Goal: Information Seeking & Learning: Learn about a topic

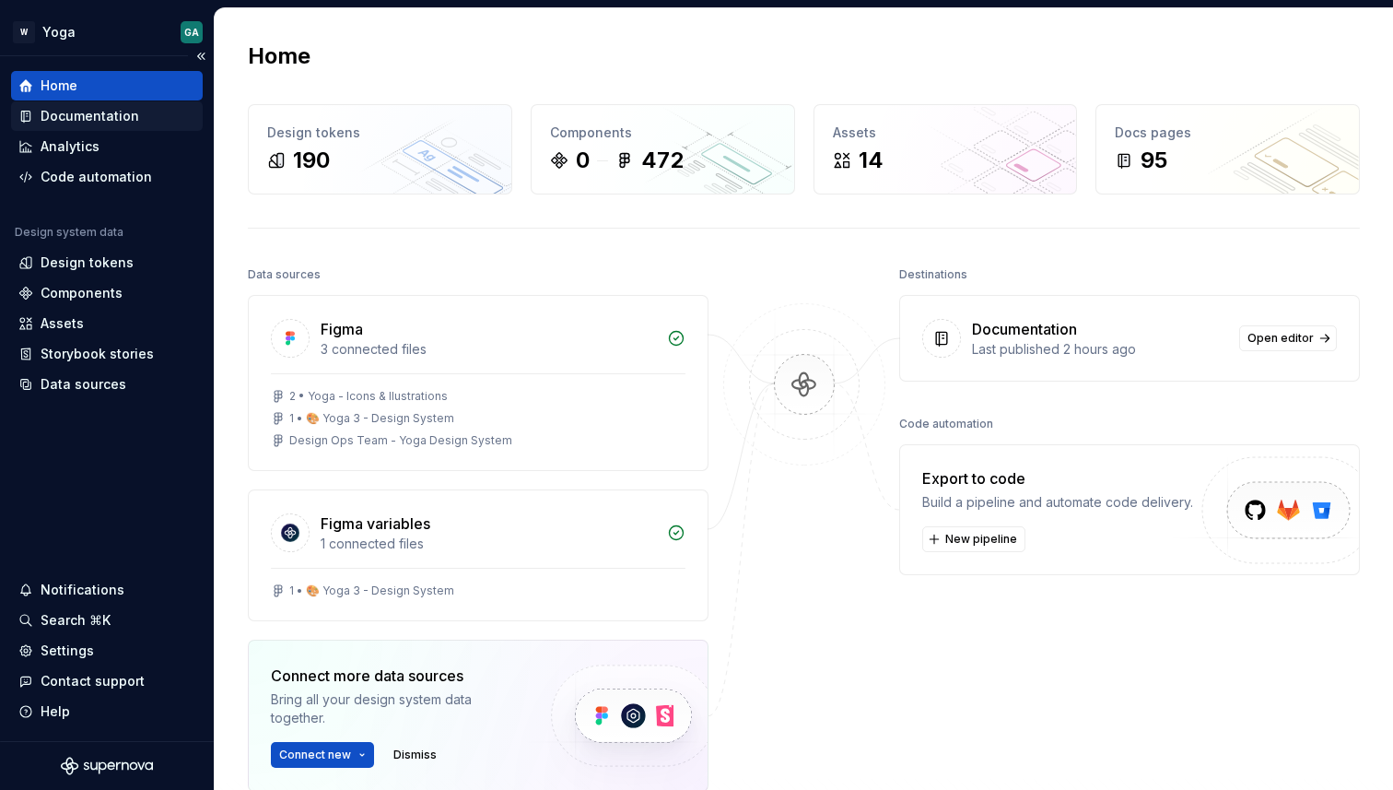
click at [84, 123] on div "Documentation" at bounding box center [90, 116] width 99 height 18
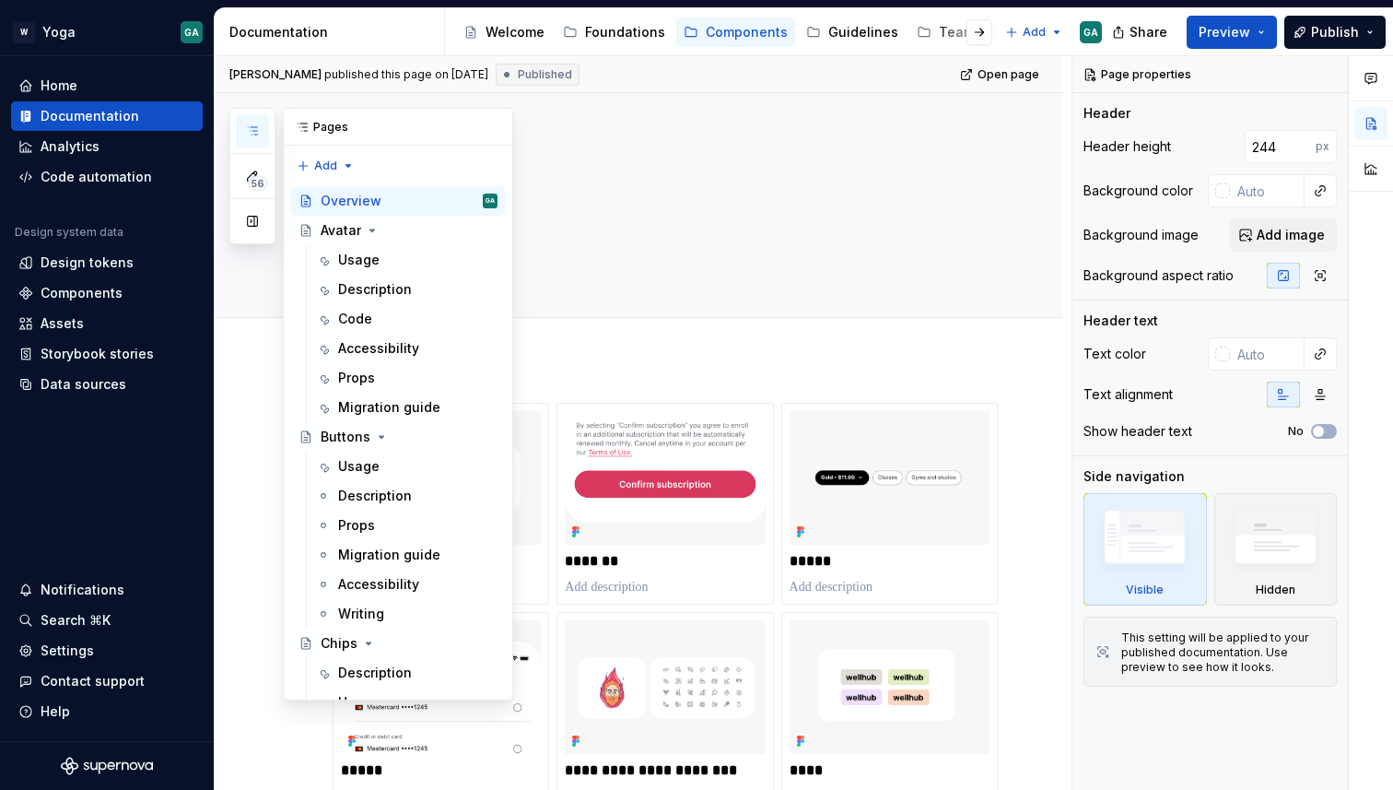
click at [259, 130] on icon "button" at bounding box center [252, 130] width 15 height 15
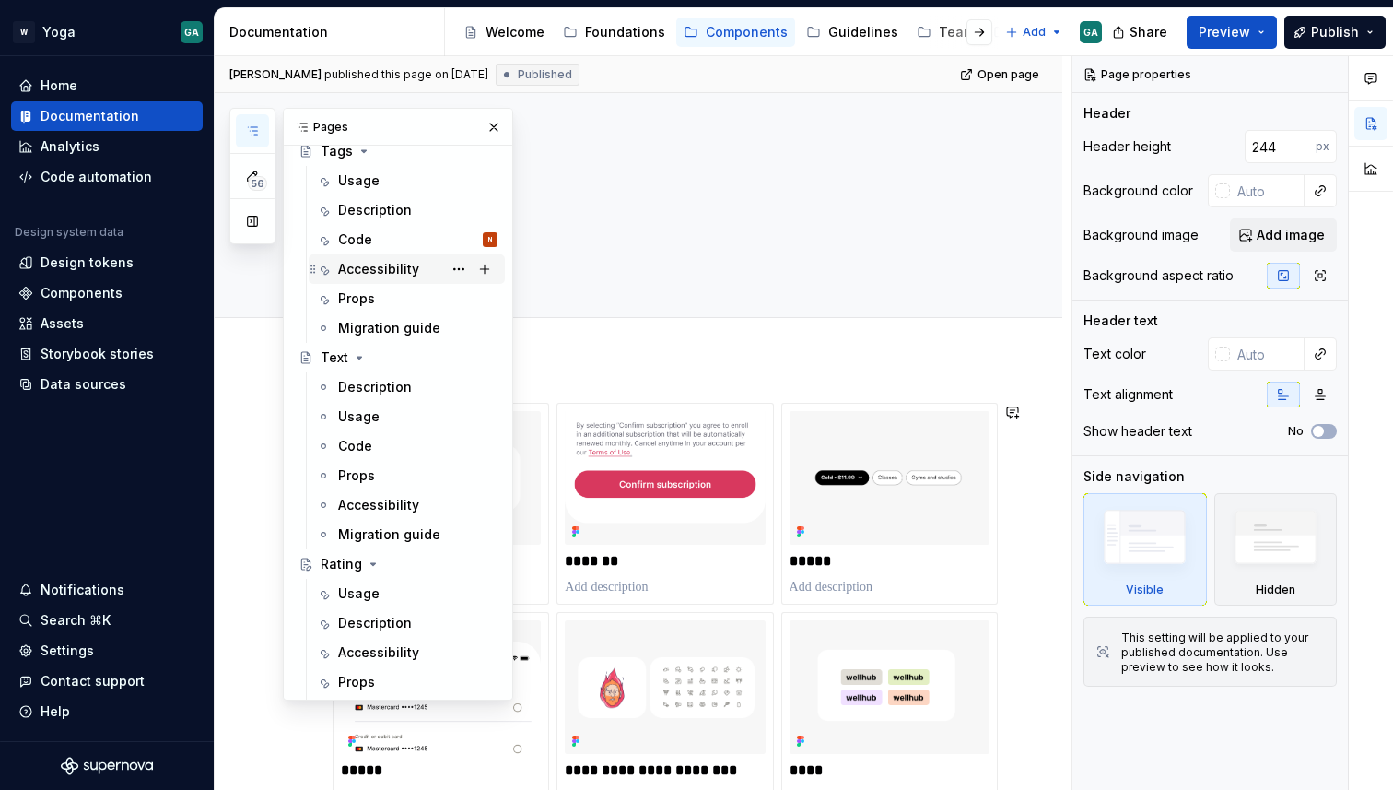
scroll to position [1616, 0]
click at [380, 237] on div "Code N" at bounding box center [417, 236] width 159 height 26
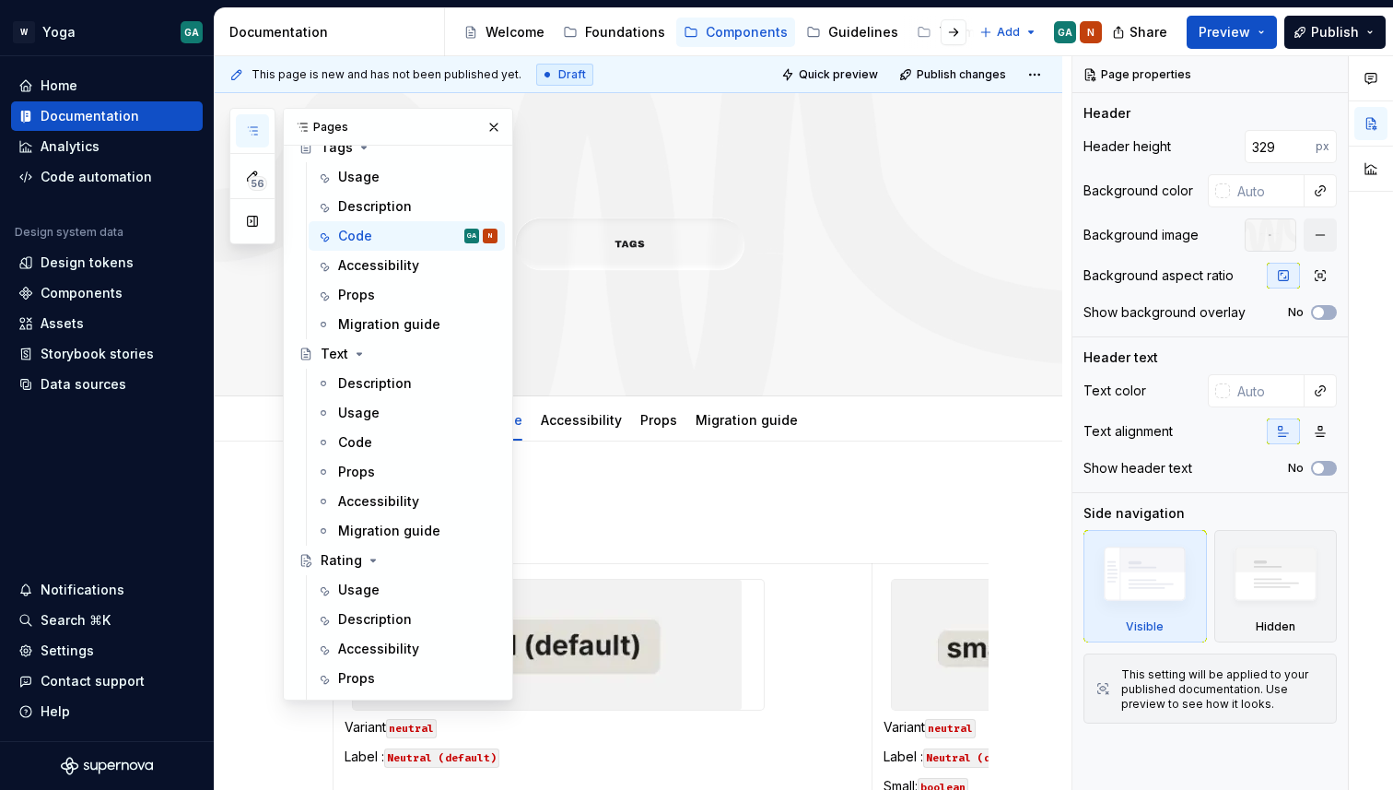
click at [258, 126] on icon "button" at bounding box center [252, 130] width 15 height 15
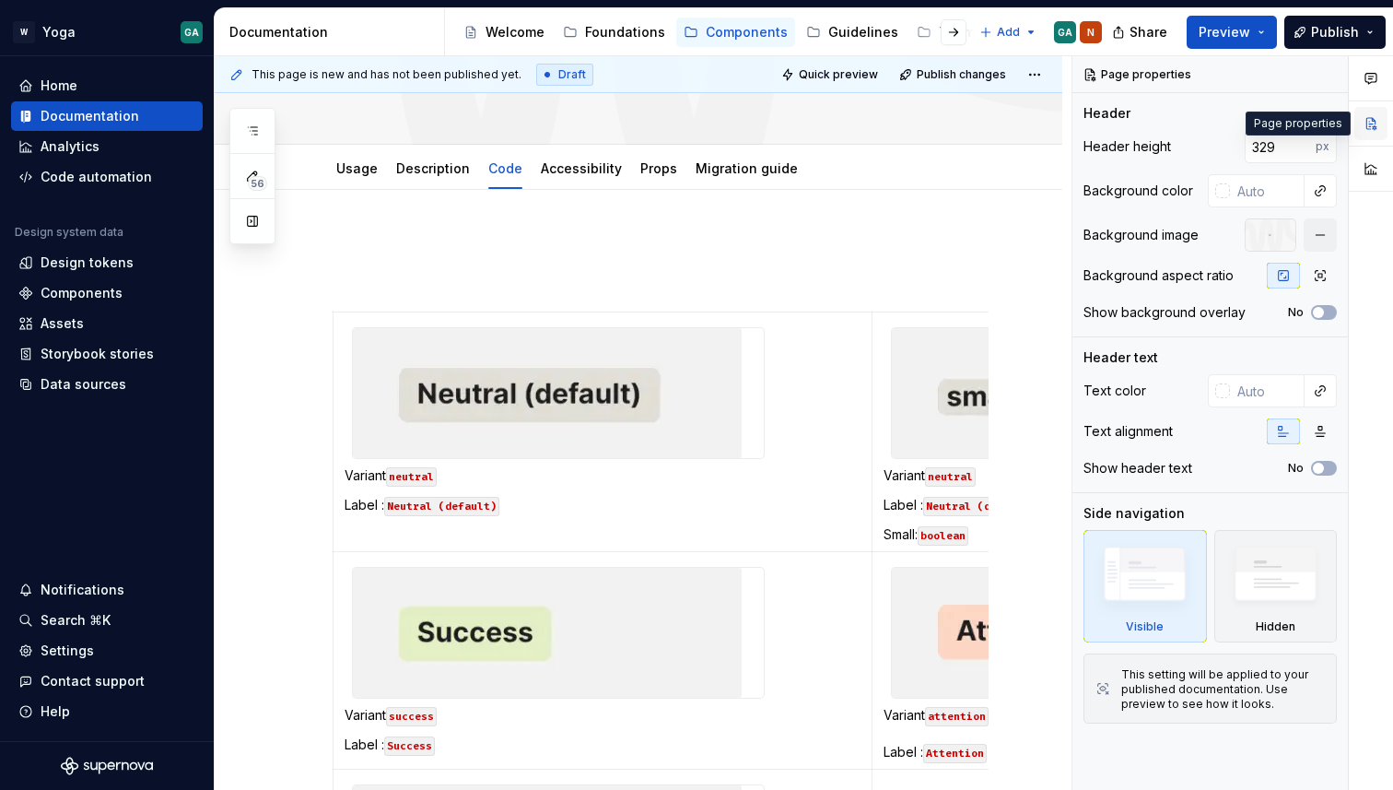
click at [1377, 134] on button "button" at bounding box center [1370, 123] width 33 height 33
click at [1332, 74] on button "button" at bounding box center [1330, 75] width 26 height 26
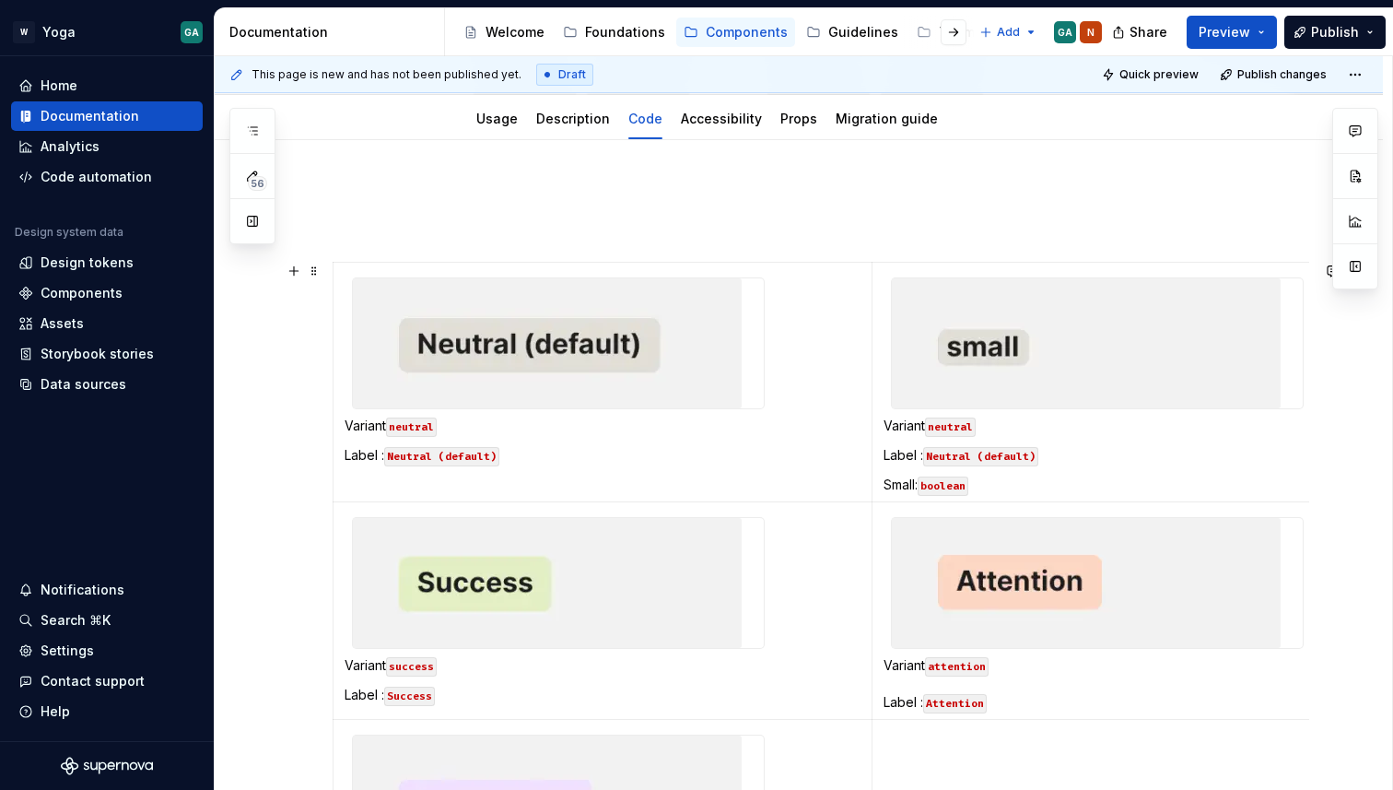
scroll to position [325, 0]
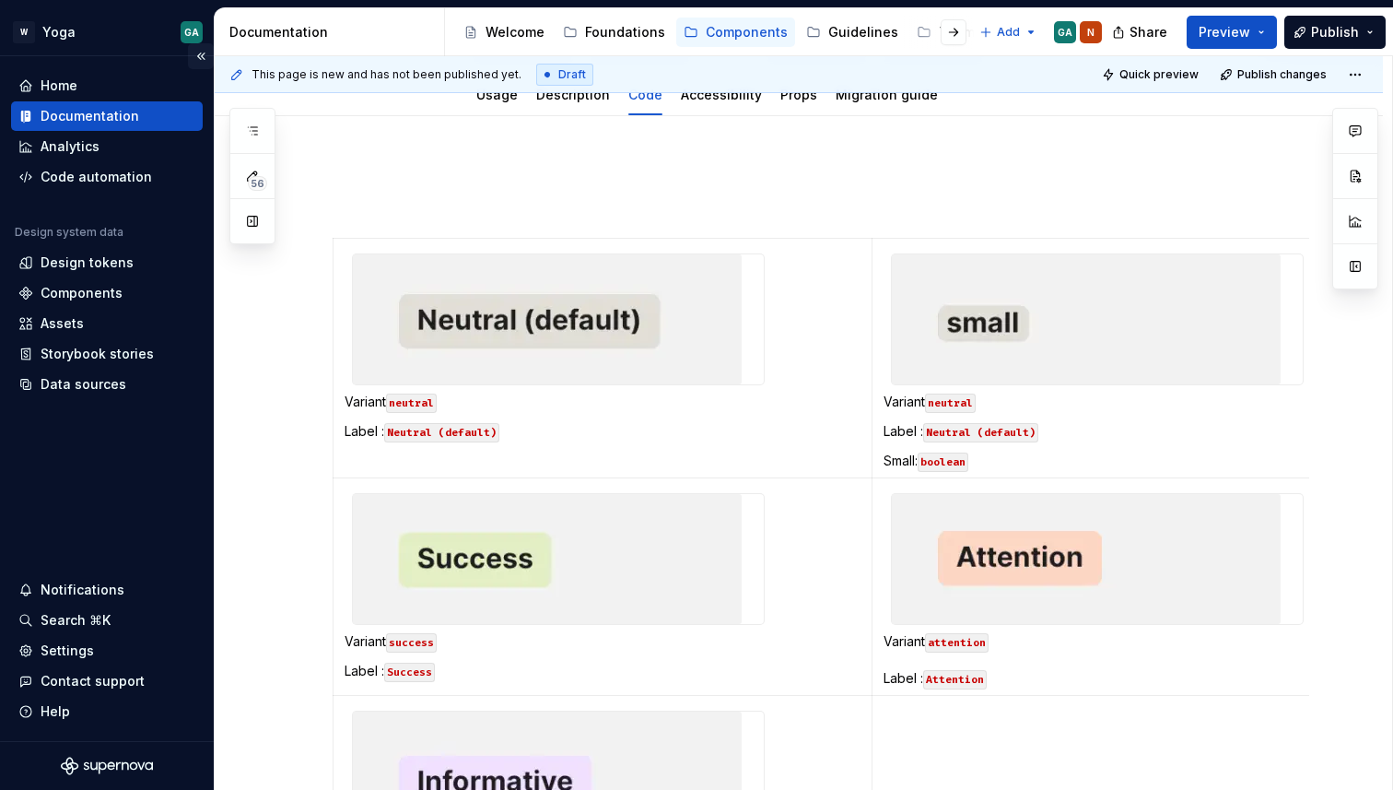
click at [200, 53] on button "Collapse sidebar" at bounding box center [201, 56] width 26 height 26
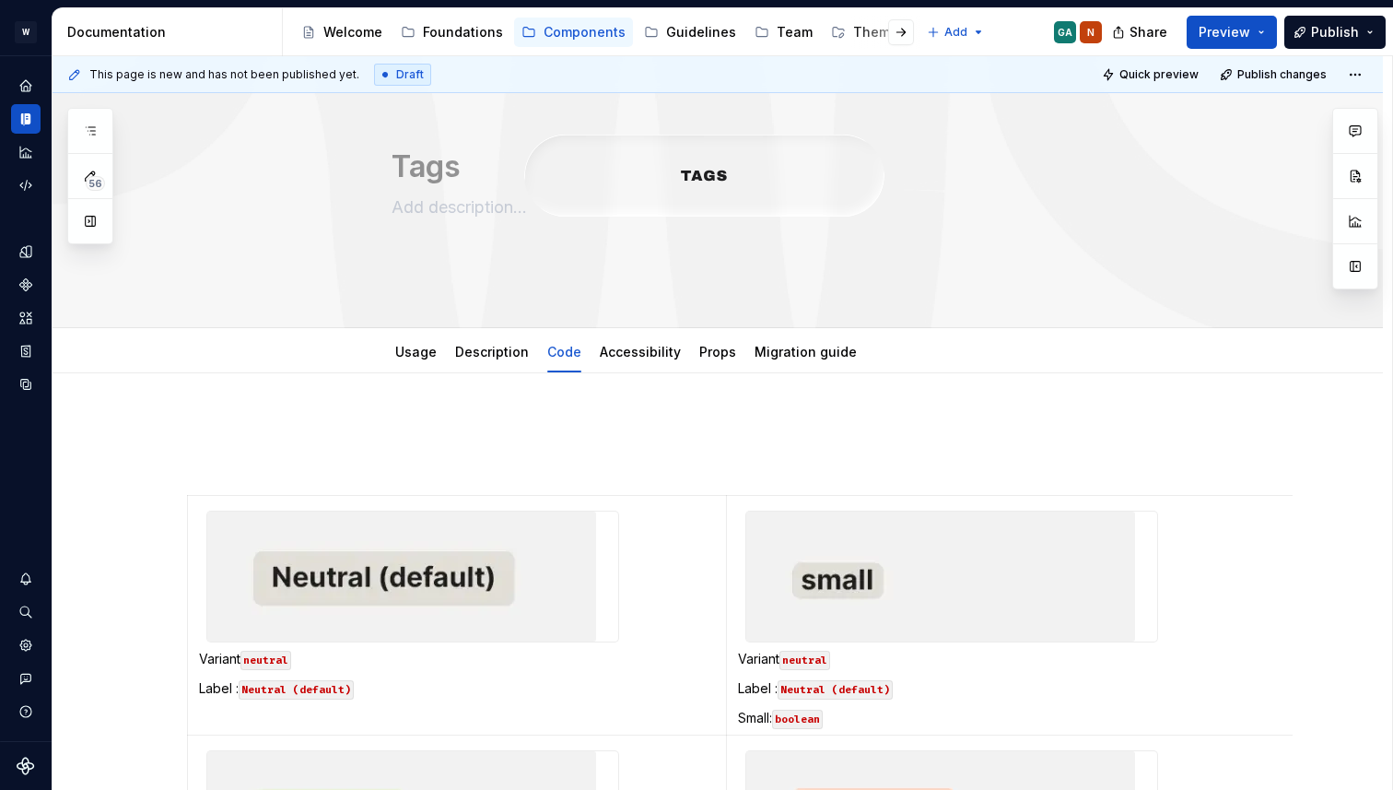
scroll to position [1283, 0]
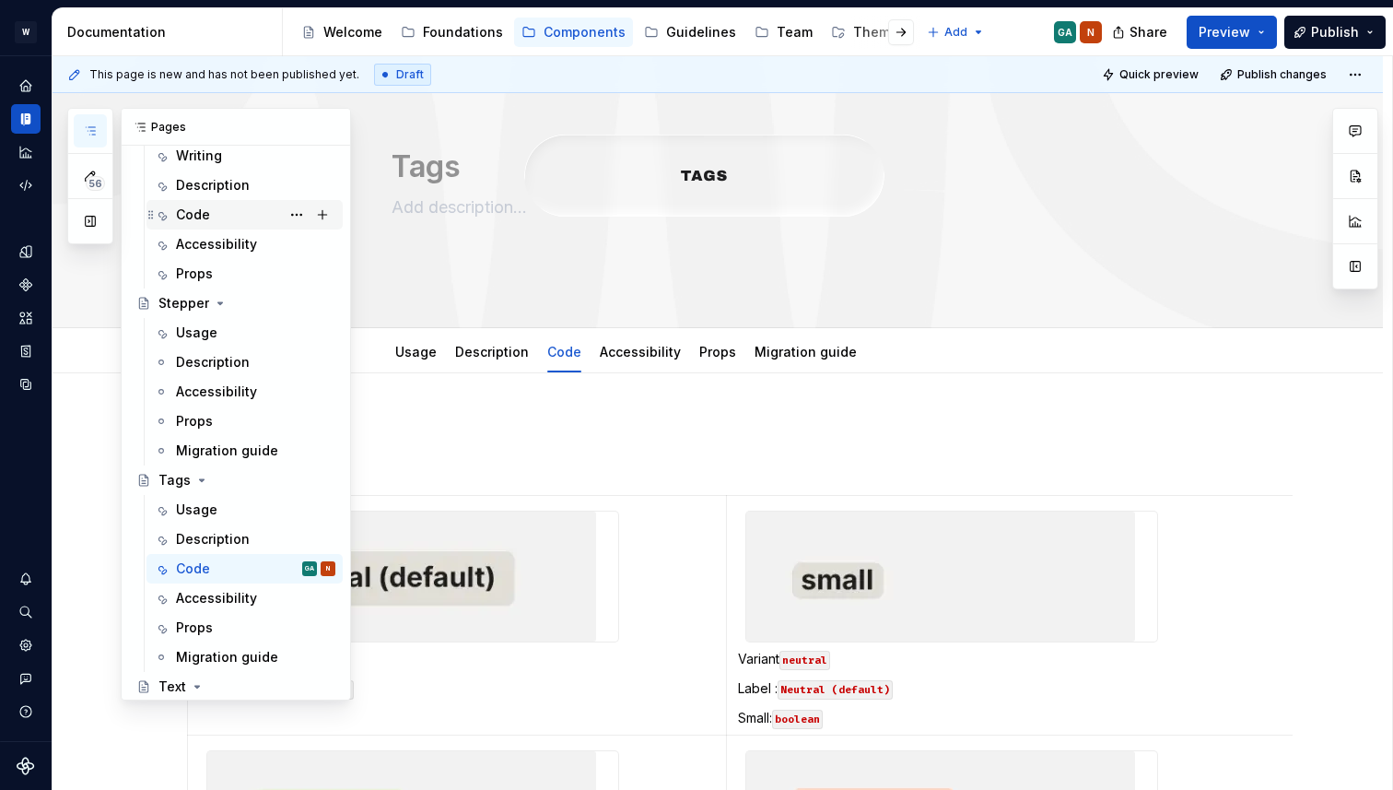
click at [209, 216] on div "Code" at bounding box center [255, 215] width 159 height 26
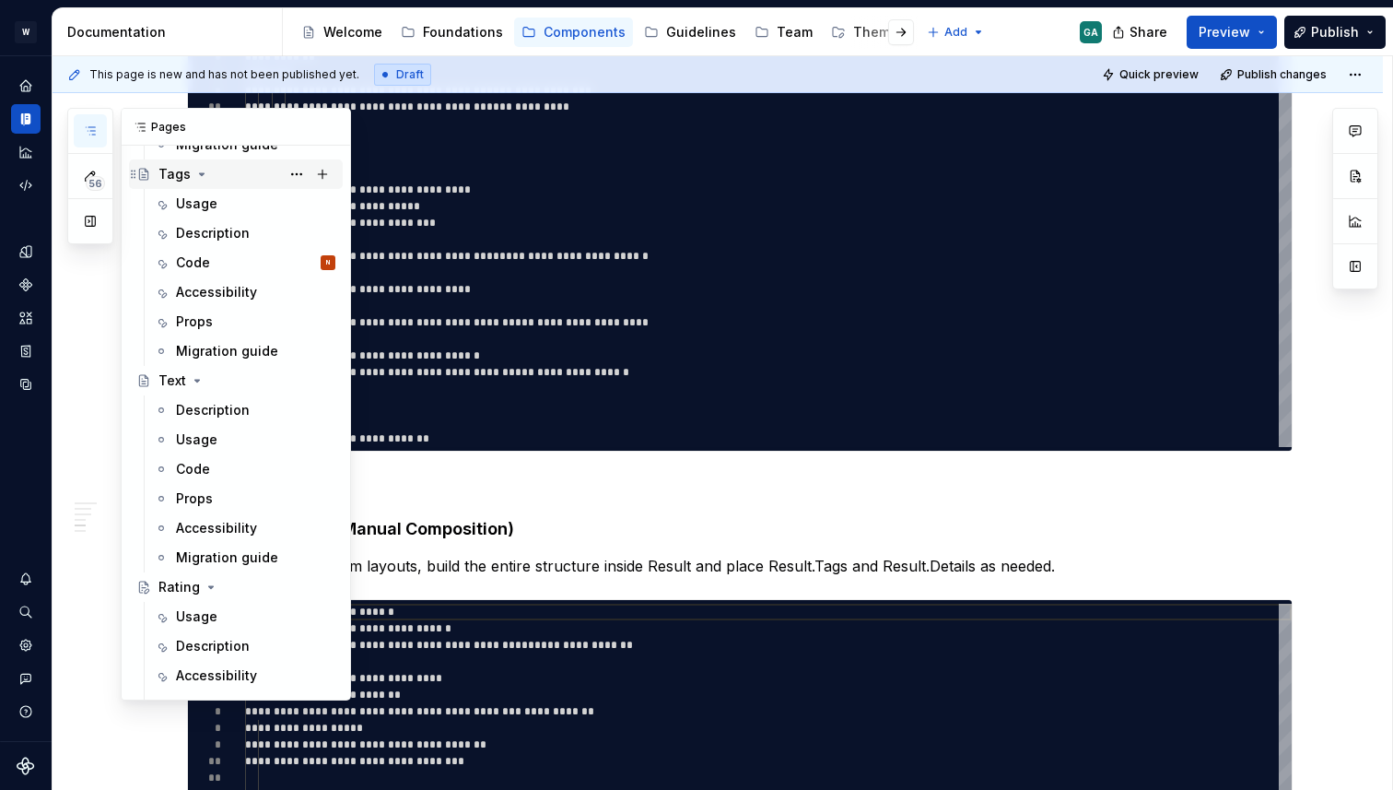
scroll to position [1590, 0]
click at [199, 469] on div "Code" at bounding box center [193, 468] width 34 height 18
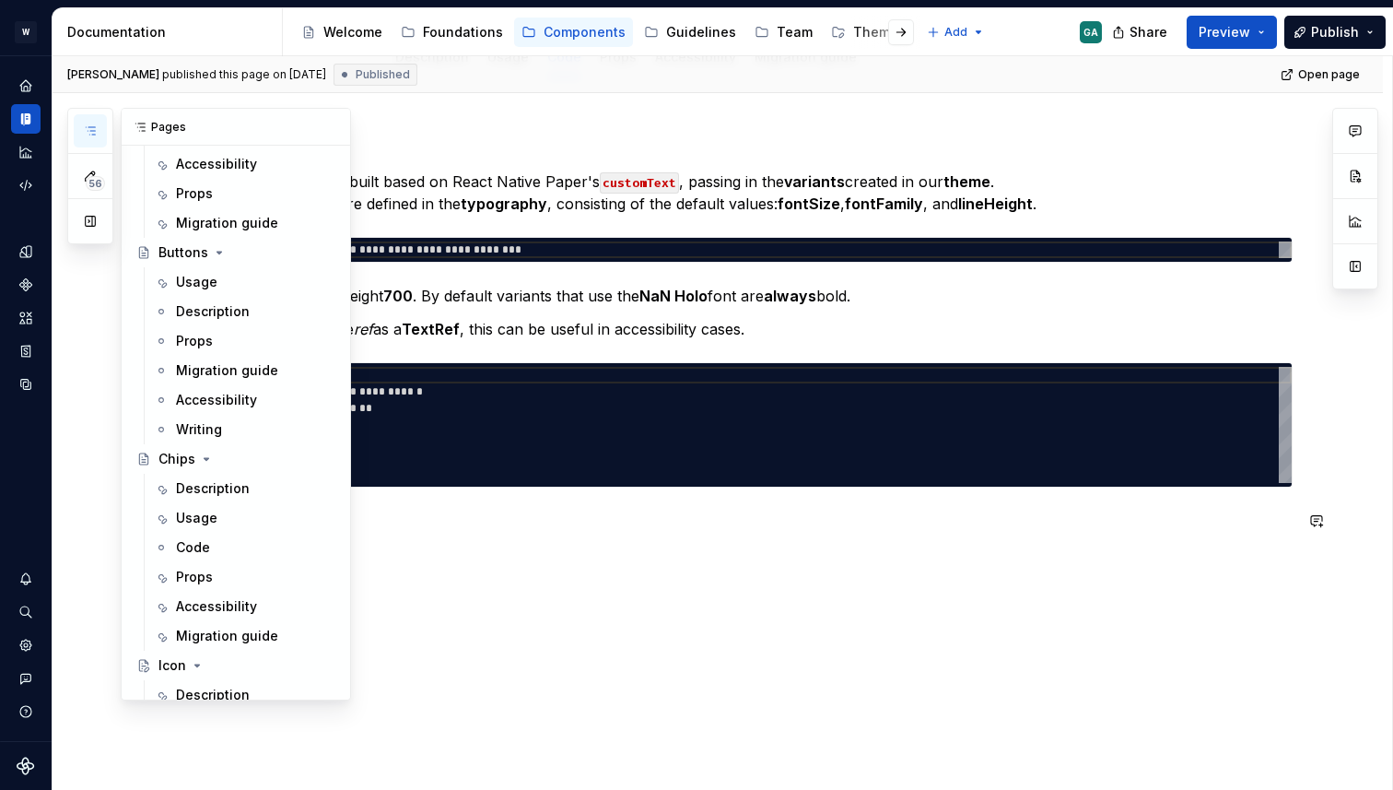
scroll to position [181, 0]
click at [189, 552] on div "Code" at bounding box center [193, 550] width 34 height 18
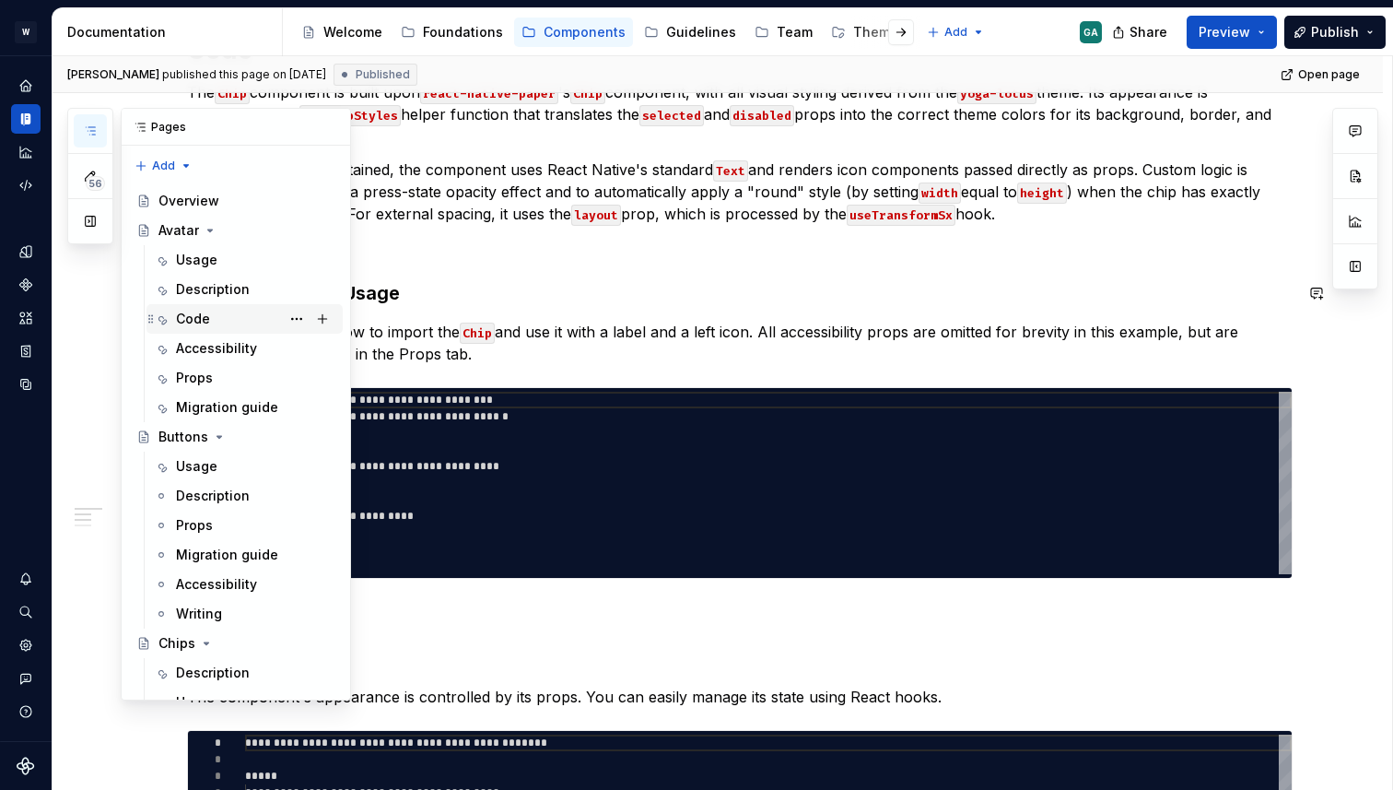
click at [201, 311] on div "Code" at bounding box center [193, 319] width 34 height 18
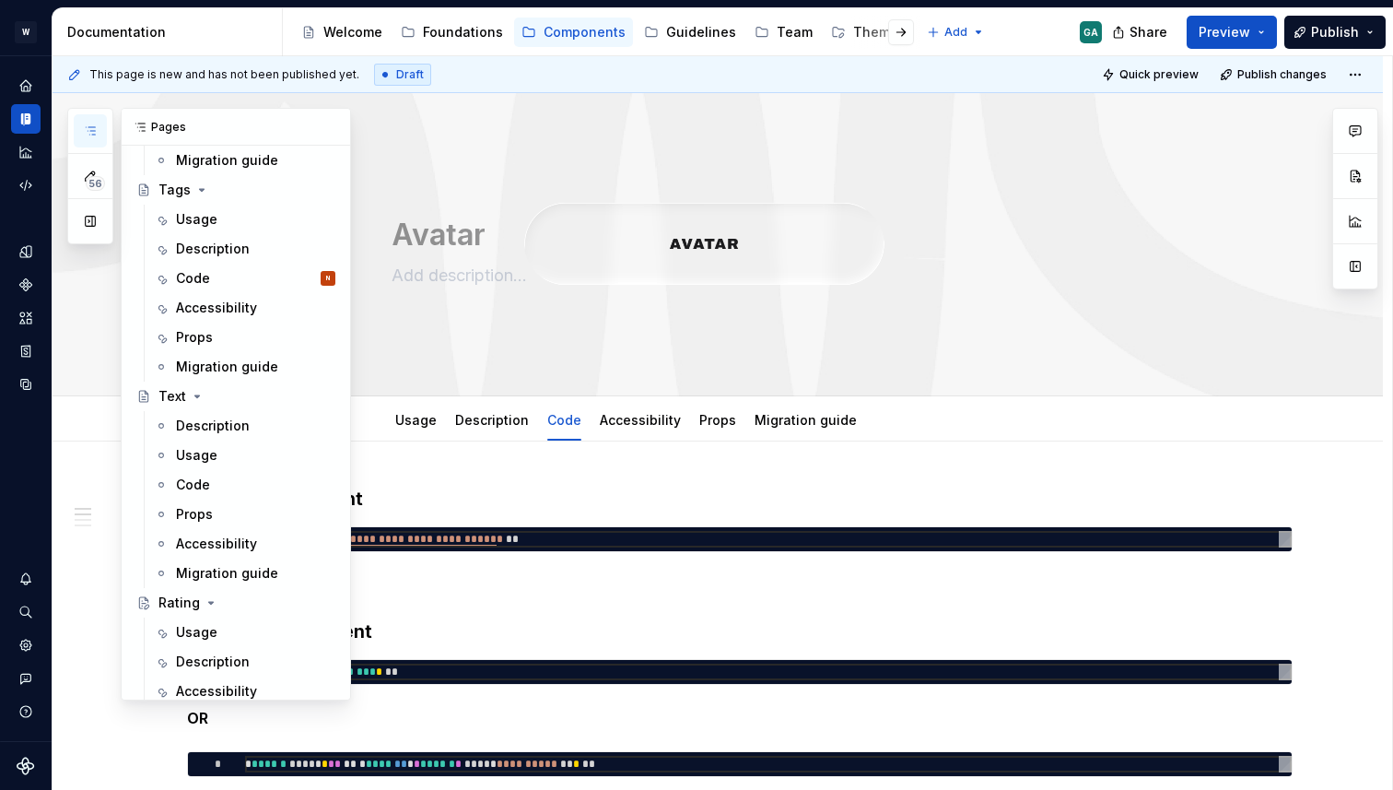
scroll to position [1540, 0]
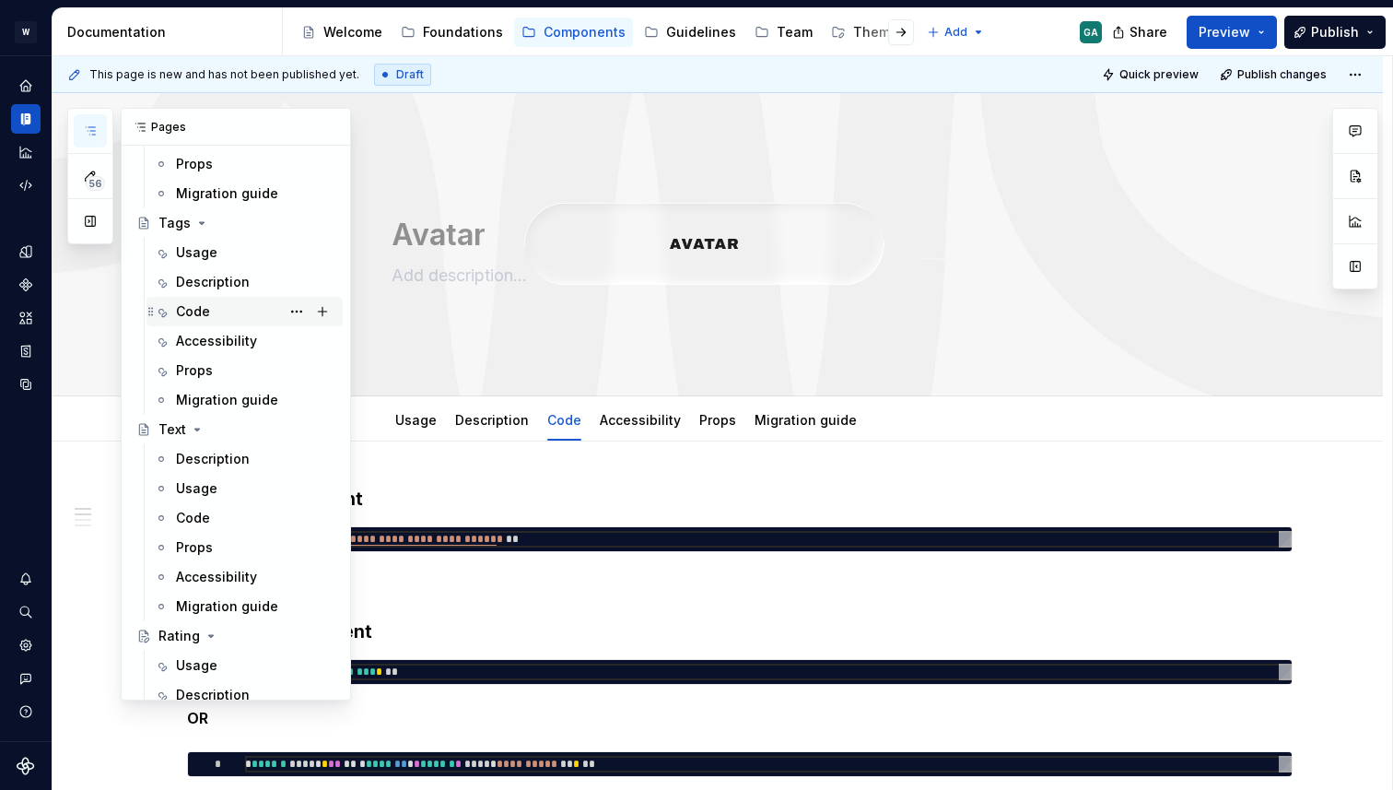
click at [213, 300] on div "Code N" at bounding box center [255, 311] width 159 height 26
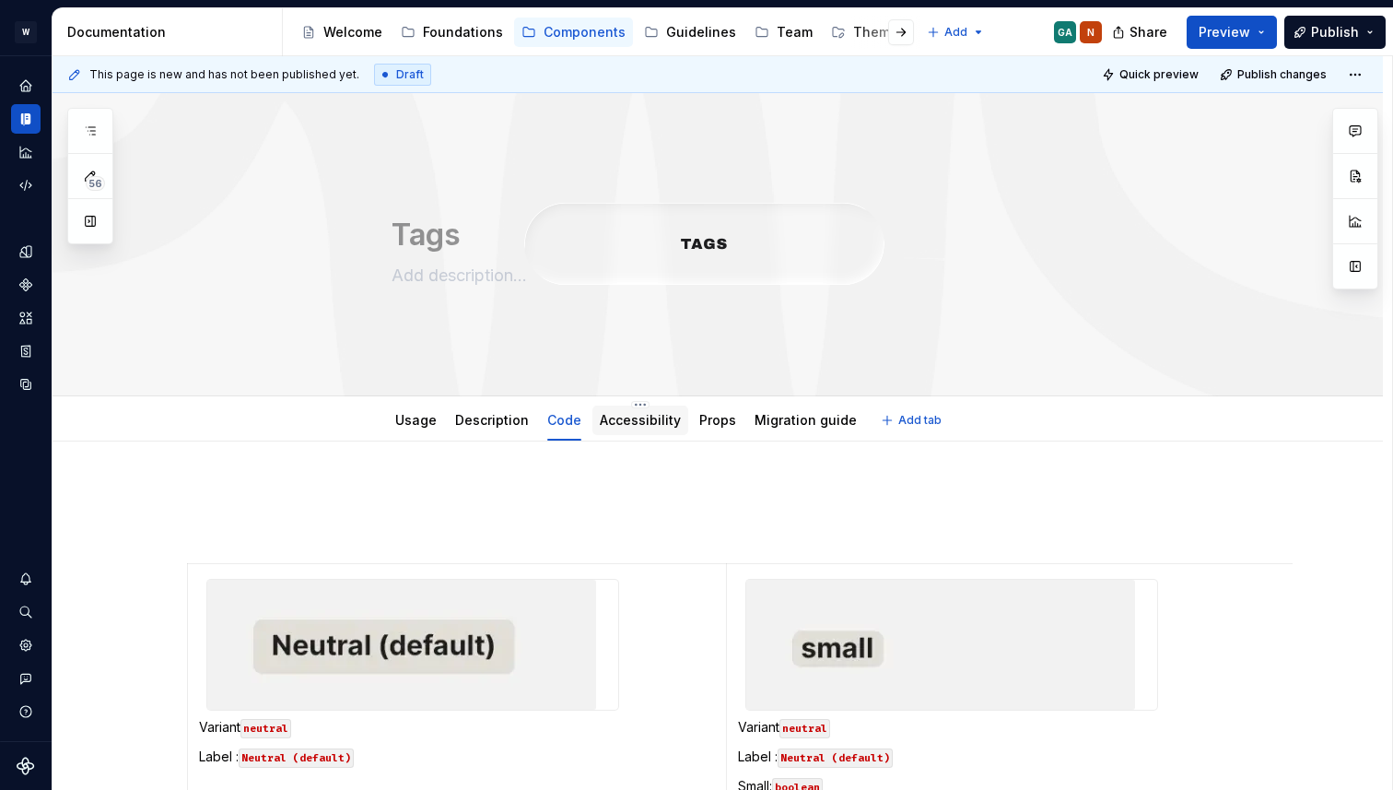
click at [659, 424] on link "Accessibility" at bounding box center [640, 420] width 81 height 16
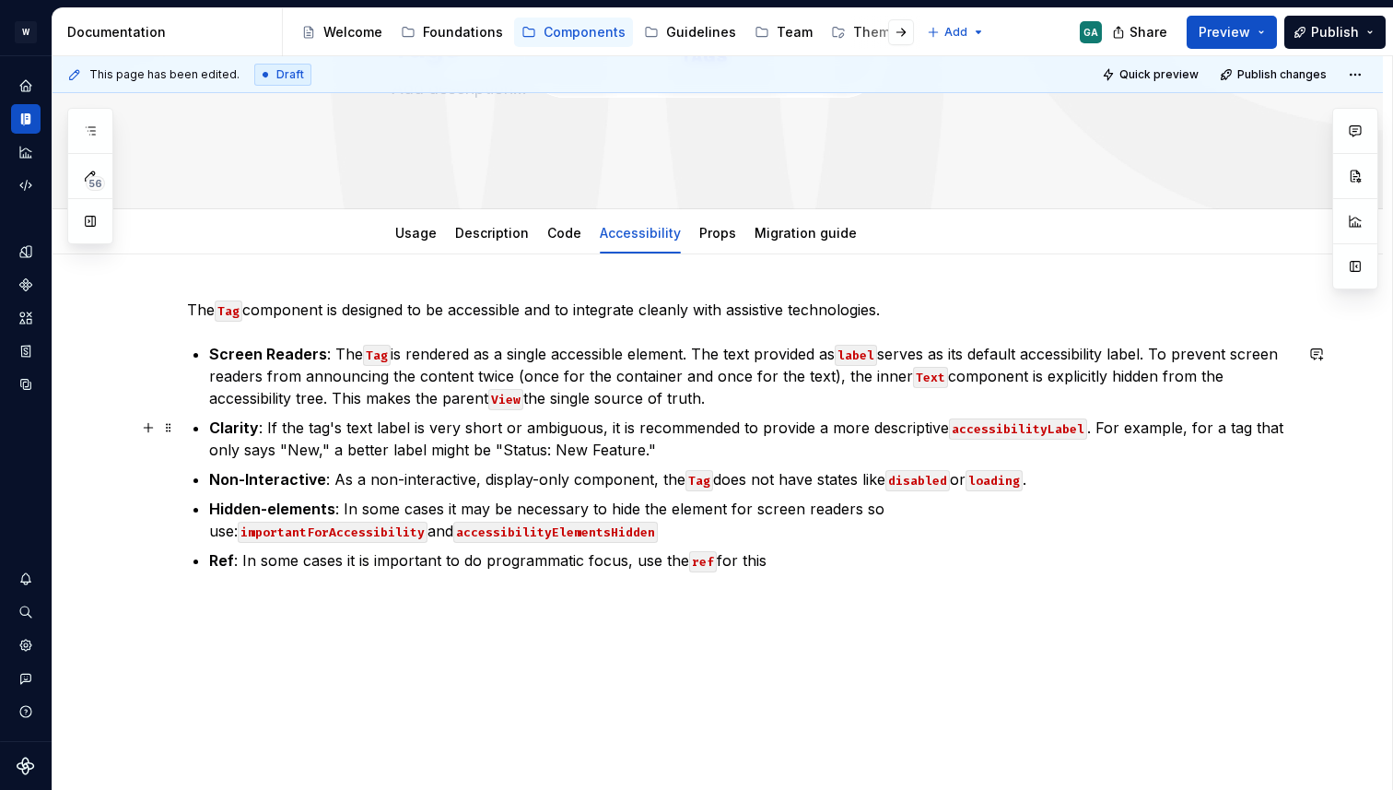
scroll to position [210, 0]
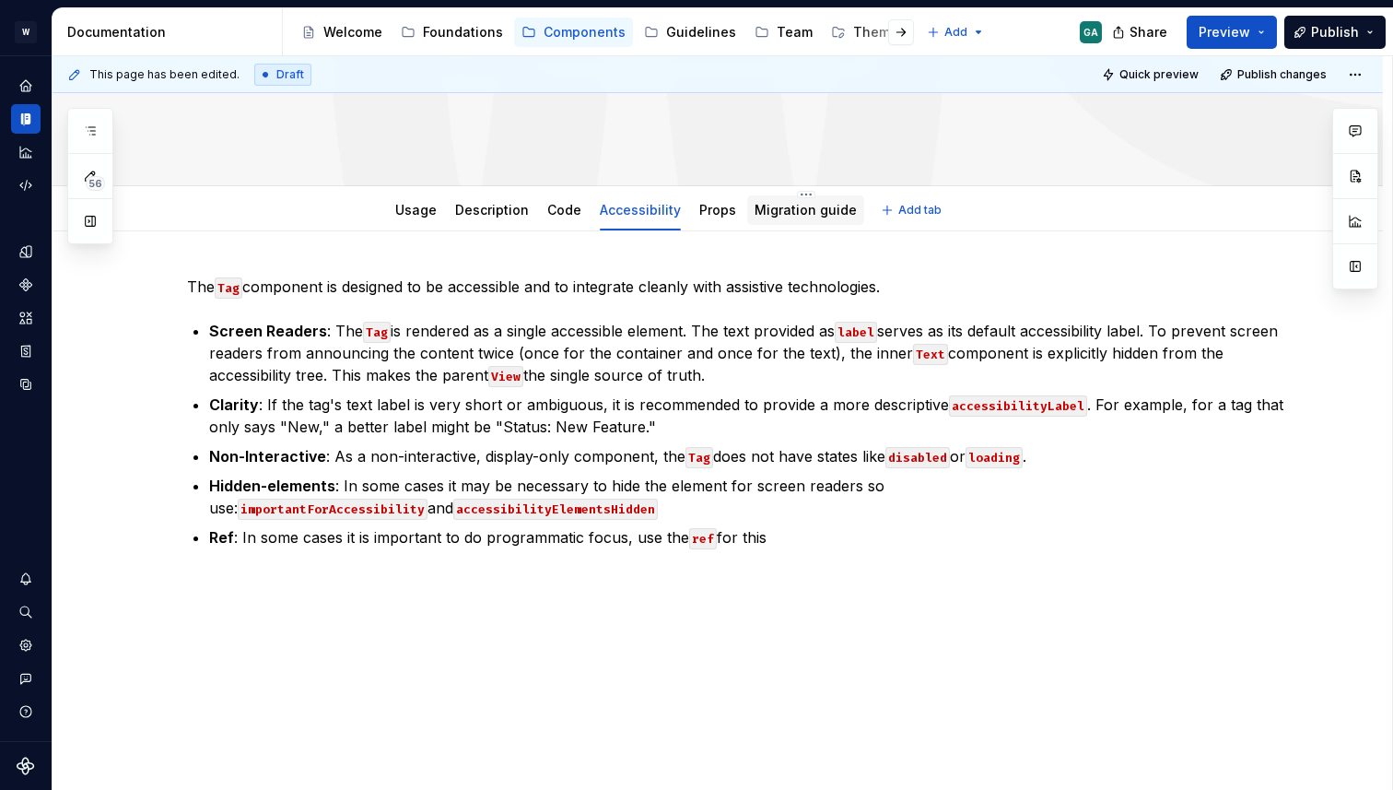
click at [804, 219] on div "Migration guide" at bounding box center [806, 210] width 102 height 22
click at [555, 213] on link "Code" at bounding box center [564, 210] width 34 height 16
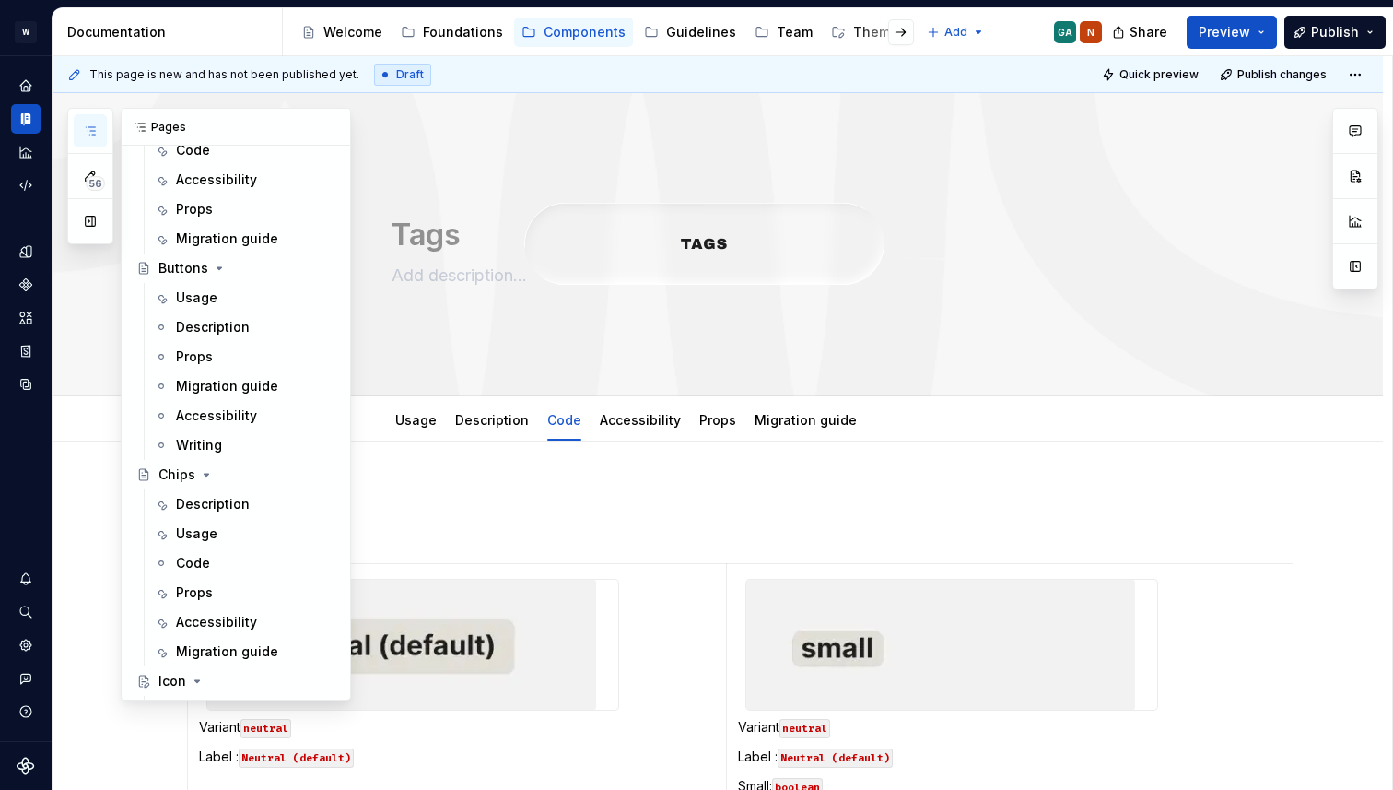
scroll to position [168, 0]
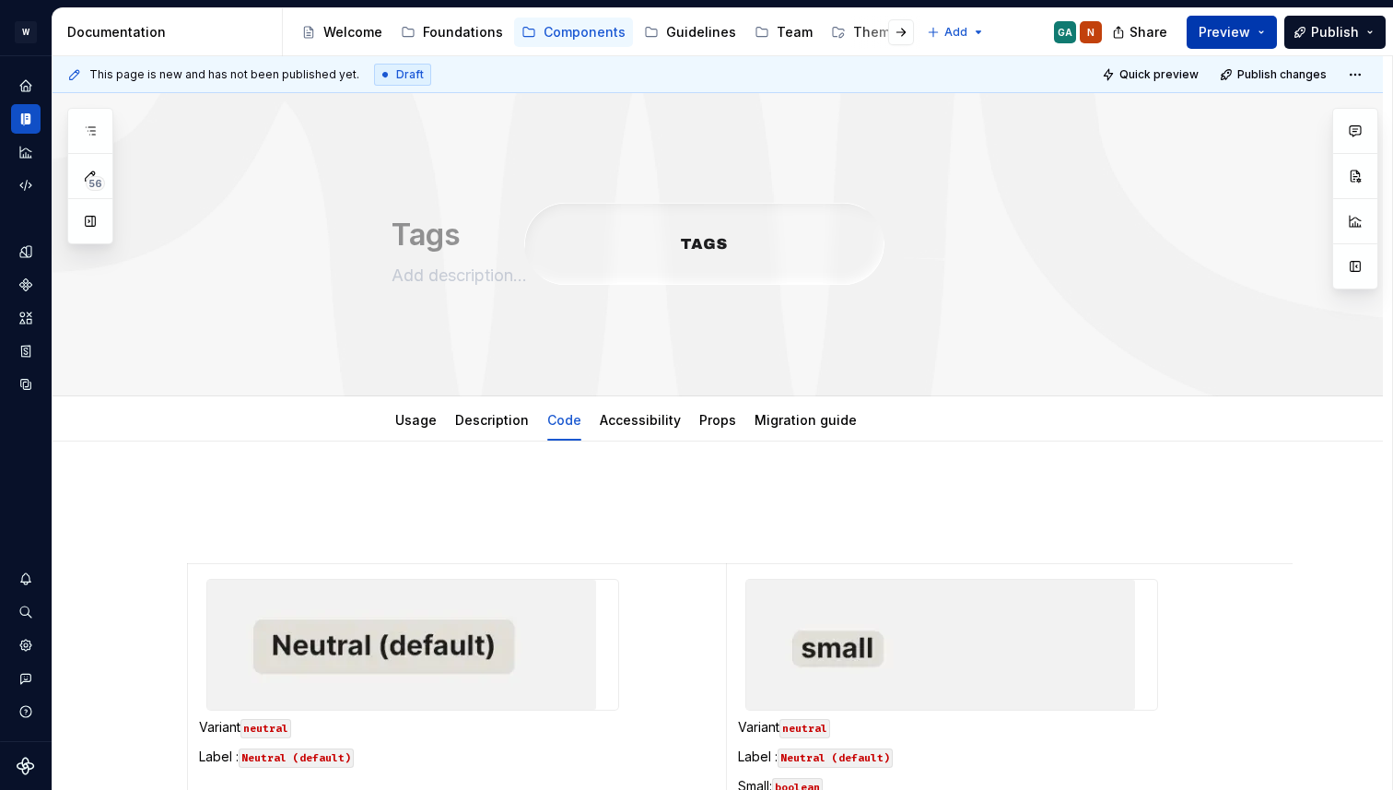
click at [1268, 30] on button "Preview" at bounding box center [1232, 32] width 90 height 33
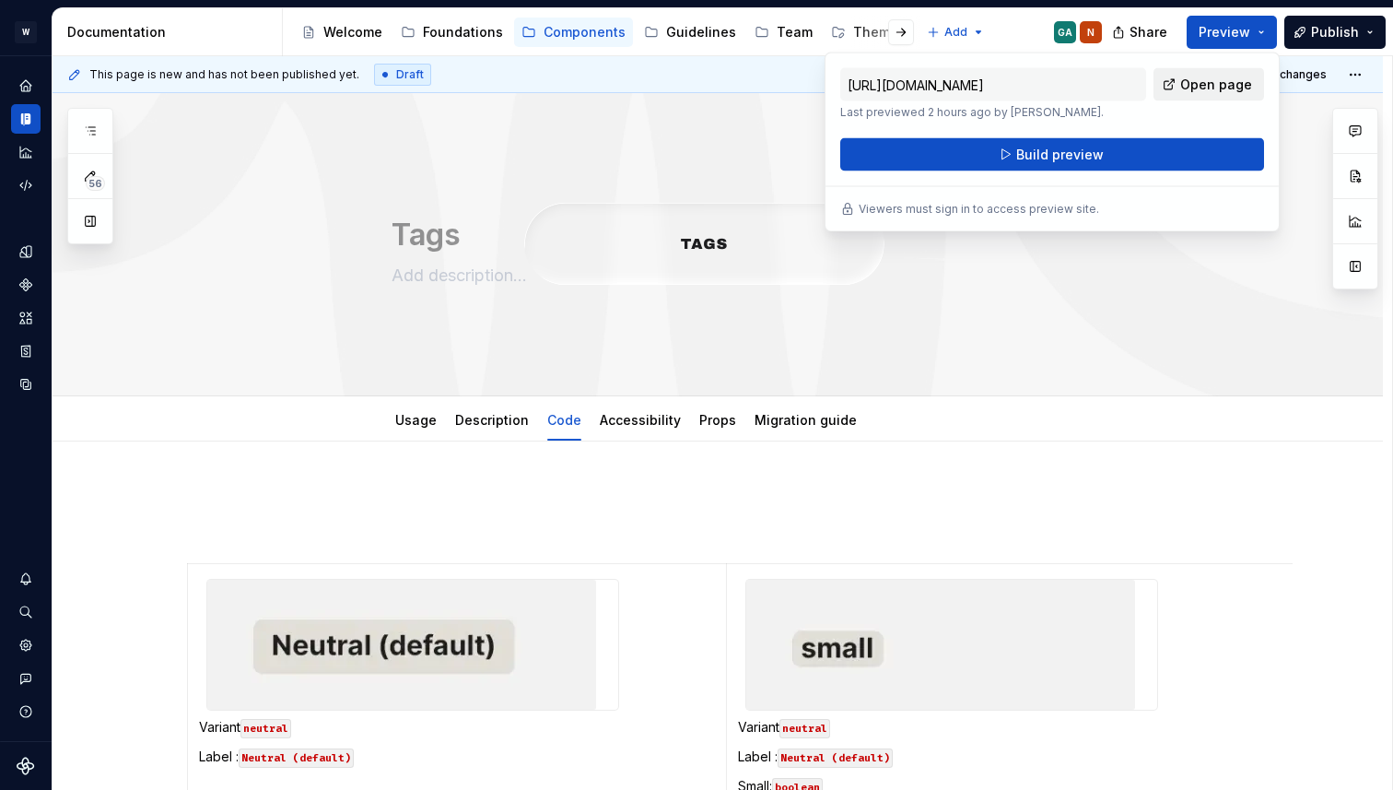
click at [1244, 84] on span "Open page" at bounding box center [1216, 85] width 72 height 18
click at [684, 362] on div "Tags Edit header" at bounding box center [718, 244] width 1330 height 303
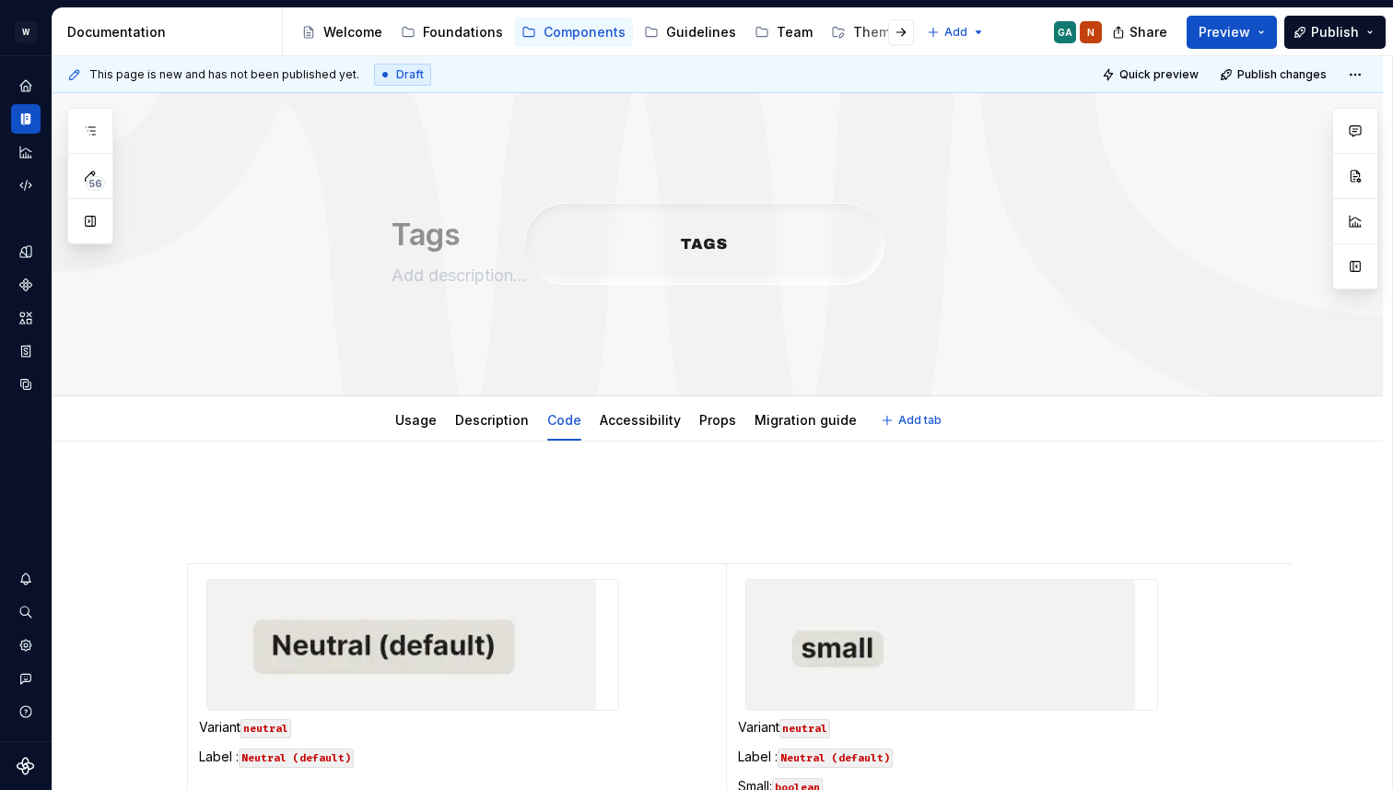
type textarea "*"
